Goal: Book appointment/travel/reservation

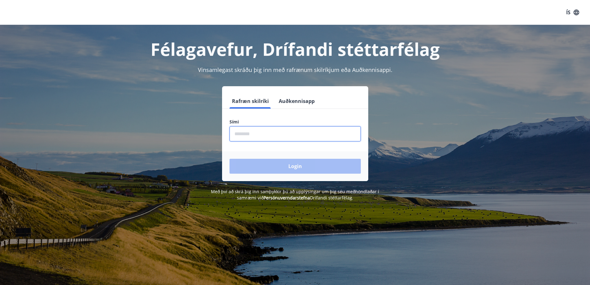
click at [256, 139] on input "phone" at bounding box center [294, 133] width 131 height 15
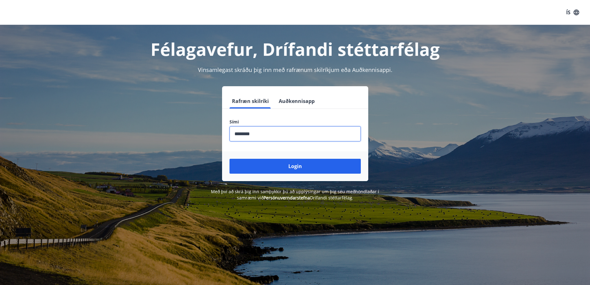
type input "********"
click at [229, 159] on button "Login" at bounding box center [294, 166] width 131 height 15
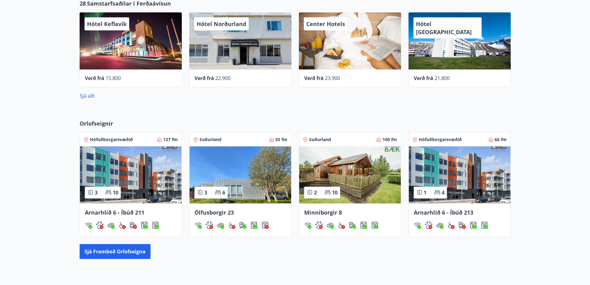
scroll to position [310, 0]
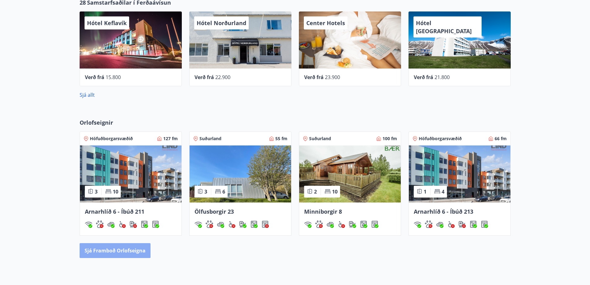
click at [104, 244] on button "Sjá framboð orlofseigna" at bounding box center [115, 250] width 71 height 15
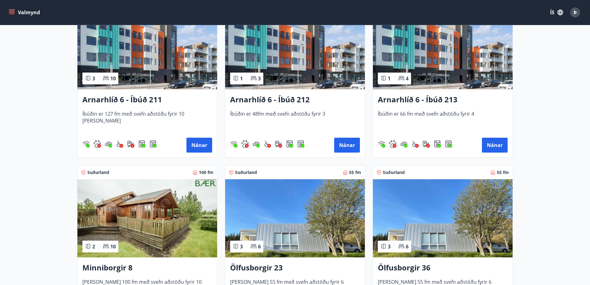
scroll to position [155, 0]
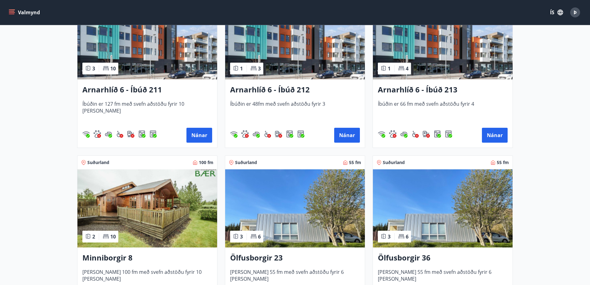
click at [437, 62] on img at bounding box center [443, 40] width 140 height 78
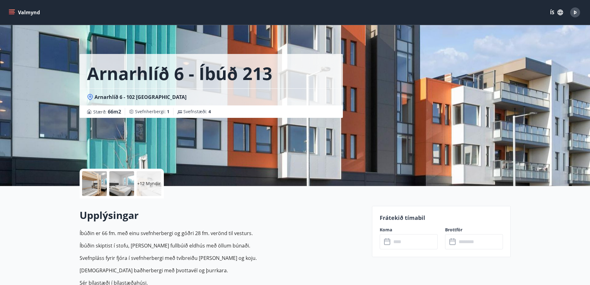
click at [408, 244] on input "text" at bounding box center [414, 241] width 46 height 15
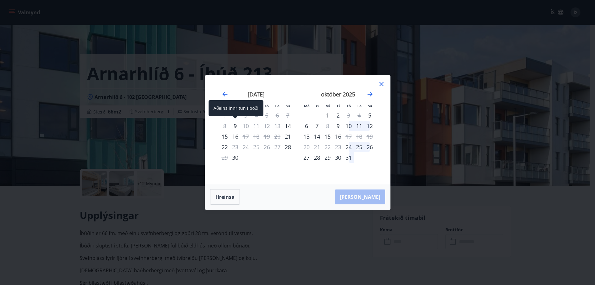
click at [235, 126] on div "9" at bounding box center [235, 125] width 11 height 11
click at [245, 127] on div "10" at bounding box center [245, 125] width 11 height 11
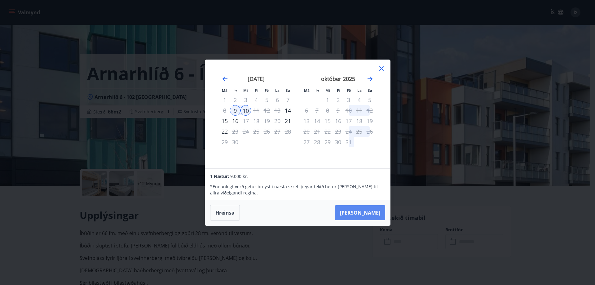
click at [372, 214] on button "[PERSON_NAME]" at bounding box center [360, 212] width 50 height 15
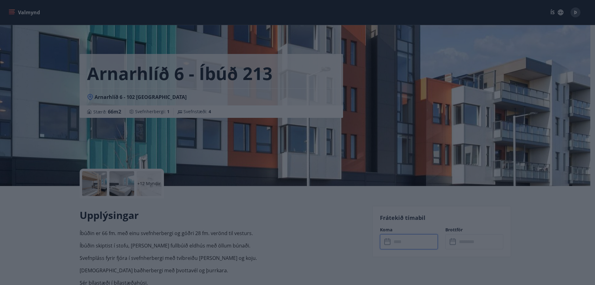
type input "******"
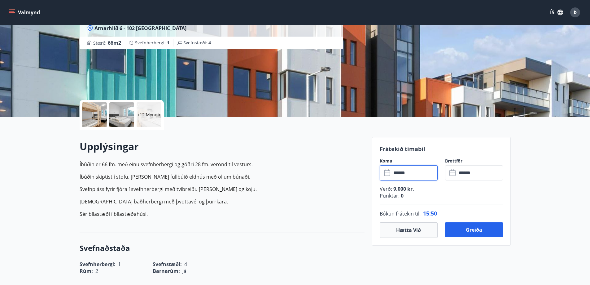
scroll to position [93, 0]
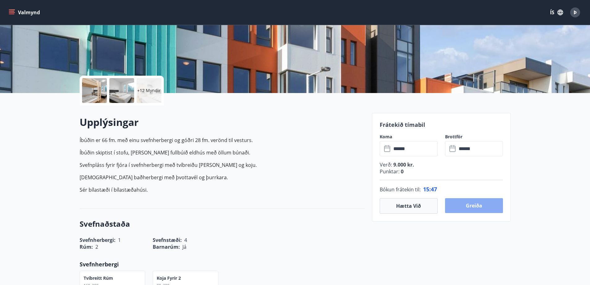
click at [498, 201] on button "Greiða" at bounding box center [474, 205] width 58 height 15
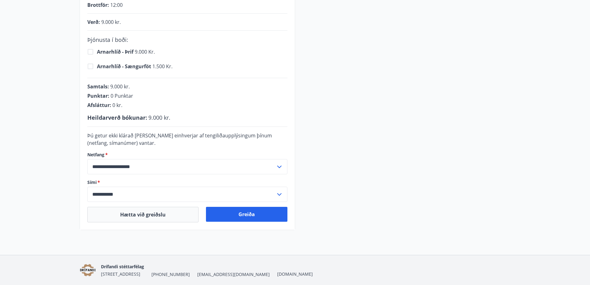
scroll to position [155, 0]
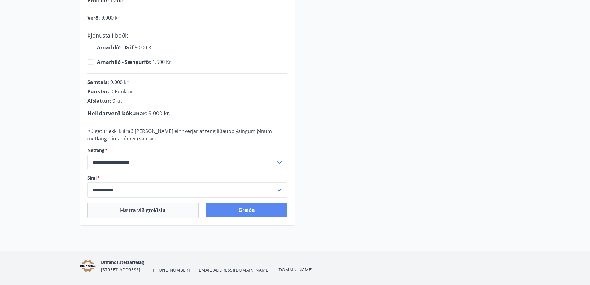
click at [238, 207] on button "Greiða" at bounding box center [246, 209] width 81 height 15
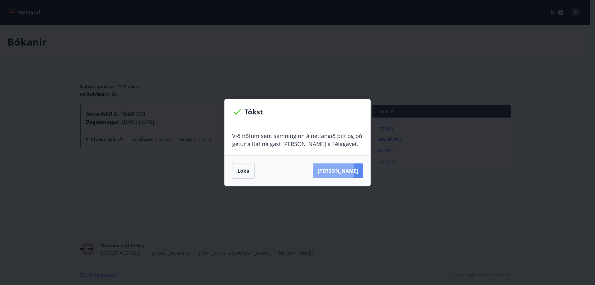
click at [340, 170] on button "[PERSON_NAME]" at bounding box center [337, 170] width 50 height 15
